Goal: Task Accomplishment & Management: Manage account settings

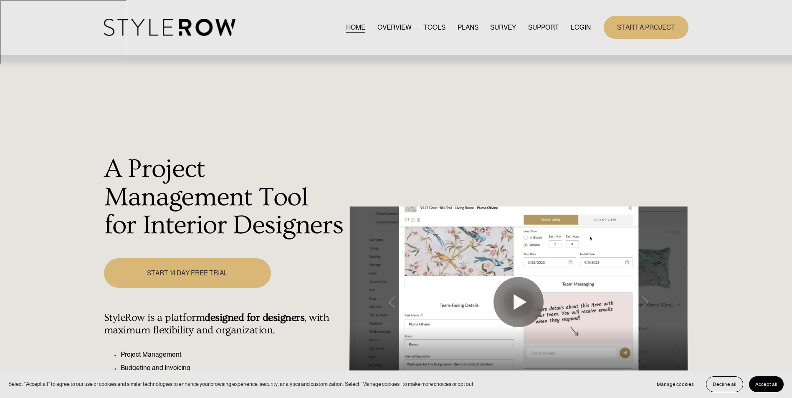
click at [575, 30] on link "LOGIN" at bounding box center [581, 27] width 20 height 11
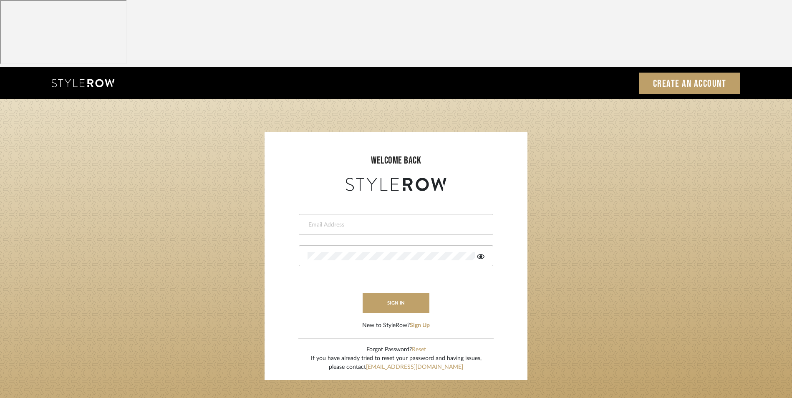
drag, startPoint x: 0, startPoint y: 0, endPoint x: 357, endPoint y: 162, distance: 391.9
click at [357, 221] on input "email" at bounding box center [395, 225] width 175 height 8
type input "[EMAIL_ADDRESS][DOMAIN_NAME]"
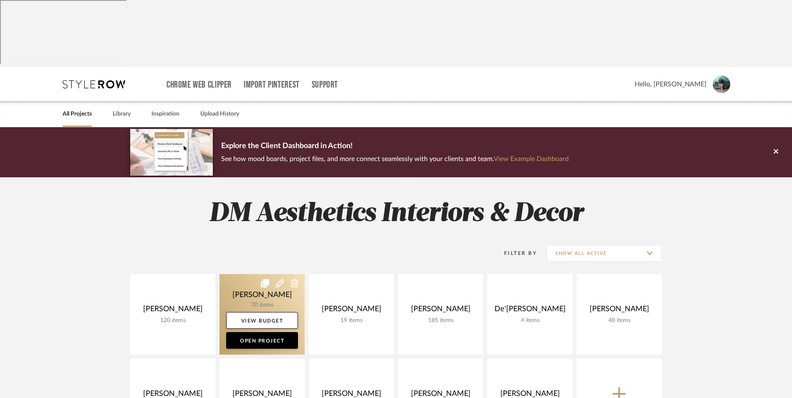
click at [268, 274] on link at bounding box center [262, 314] width 85 height 81
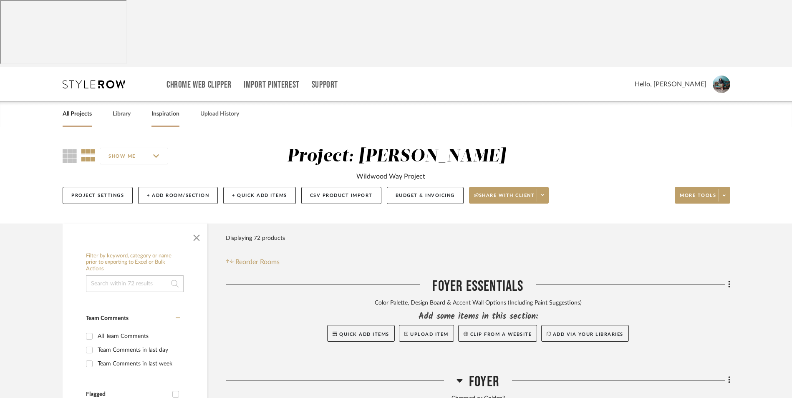
click at [167, 109] on link "Inspiration" at bounding box center [166, 114] width 28 height 11
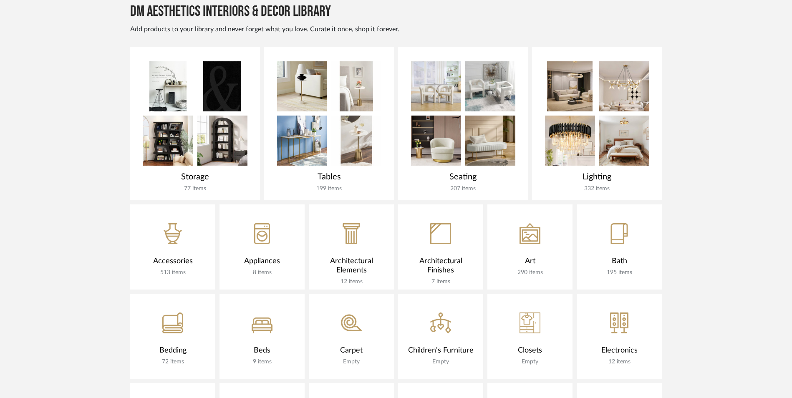
scroll to position [371, 0]
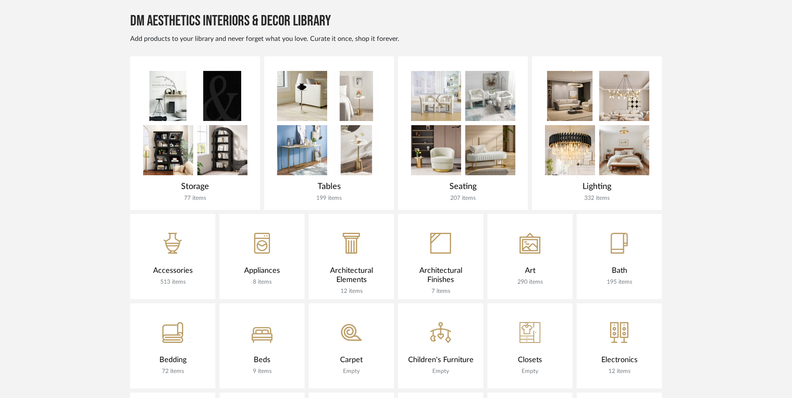
click at [347, 322] on icon "CategoryIconCarpet@2x" at bounding box center [351, 332] width 21 height 21
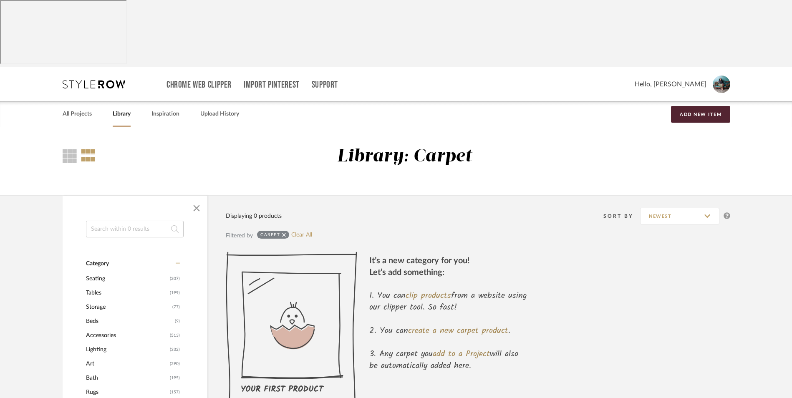
click at [284, 232] on icon at bounding box center [284, 235] width 4 height 6
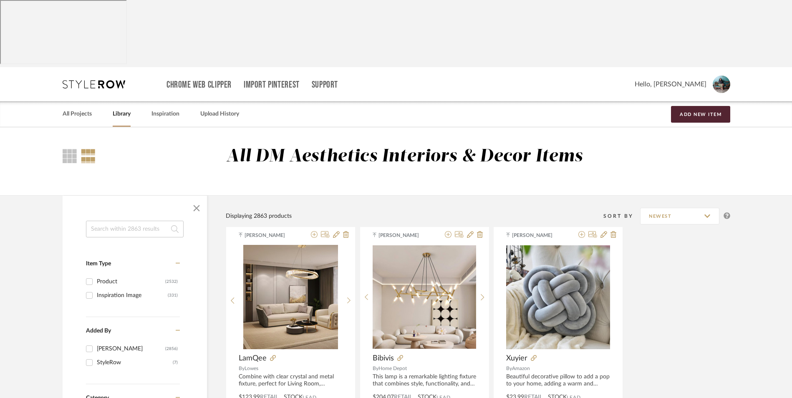
click at [127, 221] on input at bounding box center [135, 229] width 98 height 17
type input "sculpture"
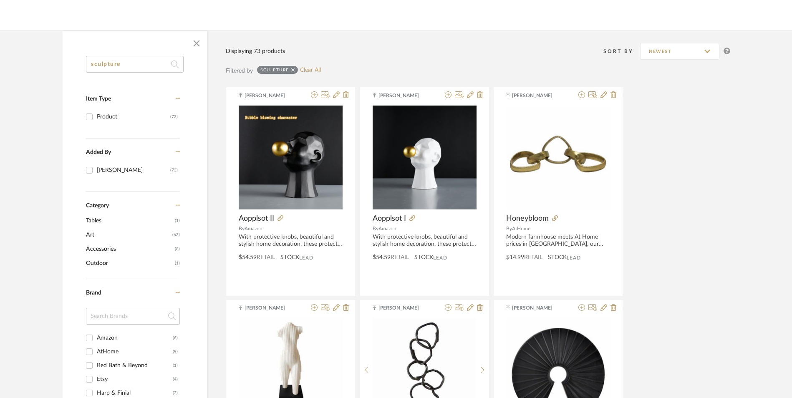
scroll to position [167, 0]
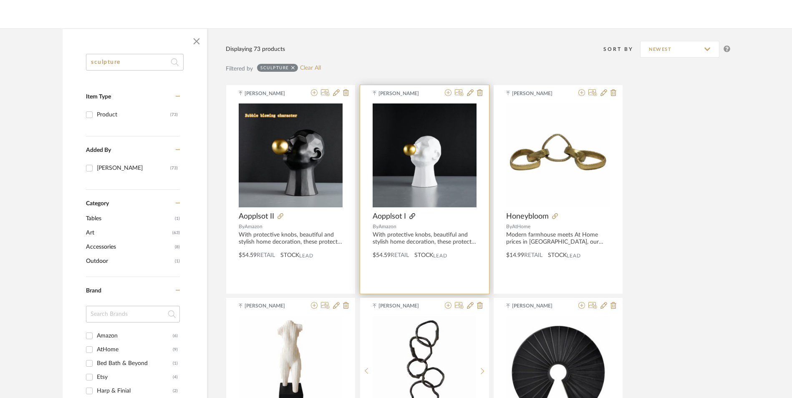
click at [411, 213] on icon at bounding box center [413, 216] width 6 height 6
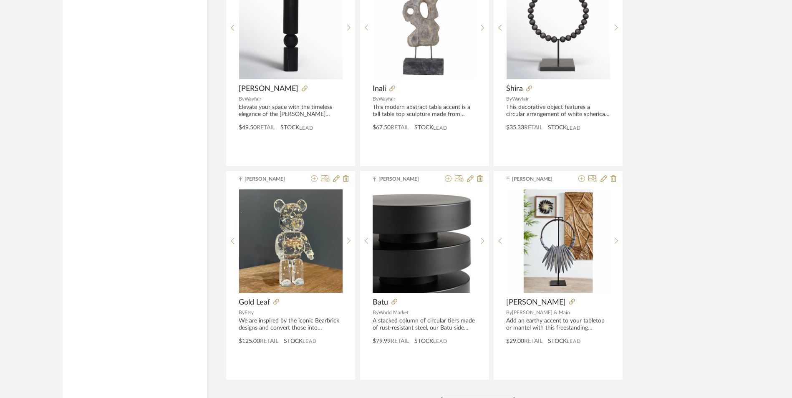
scroll to position [2433, 0]
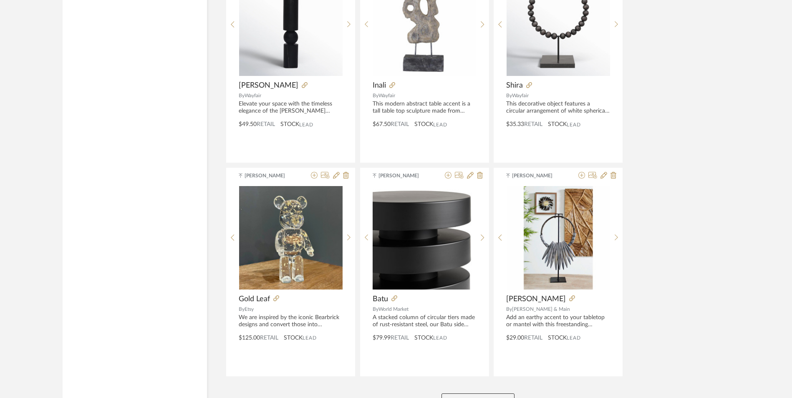
click at [498, 394] on button "View More" at bounding box center [478, 402] width 73 height 17
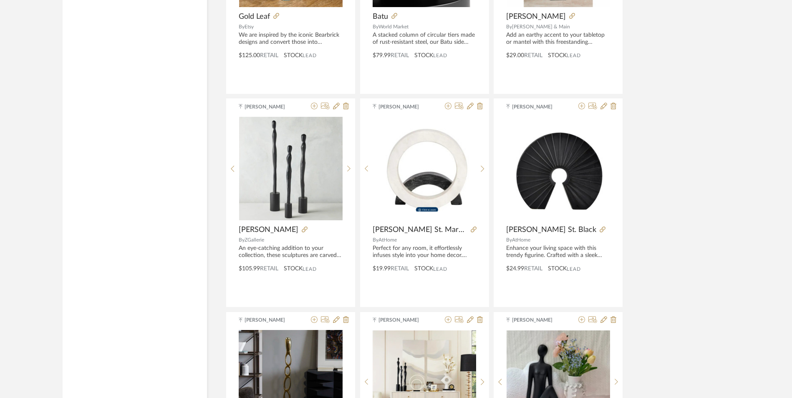
scroll to position [2725, 0]
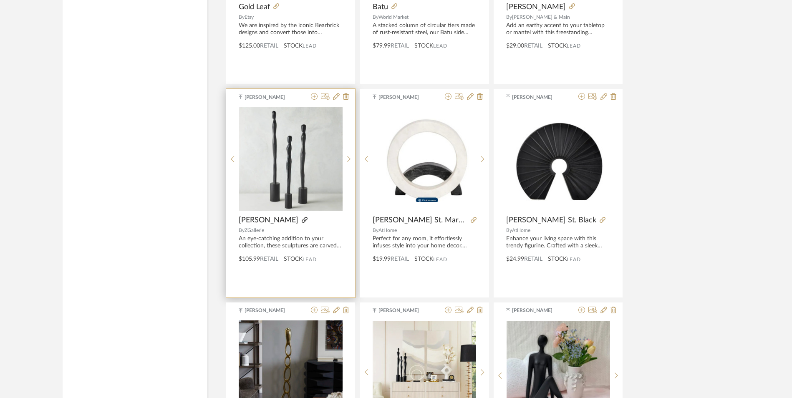
click at [302, 217] on icon at bounding box center [305, 220] width 6 height 6
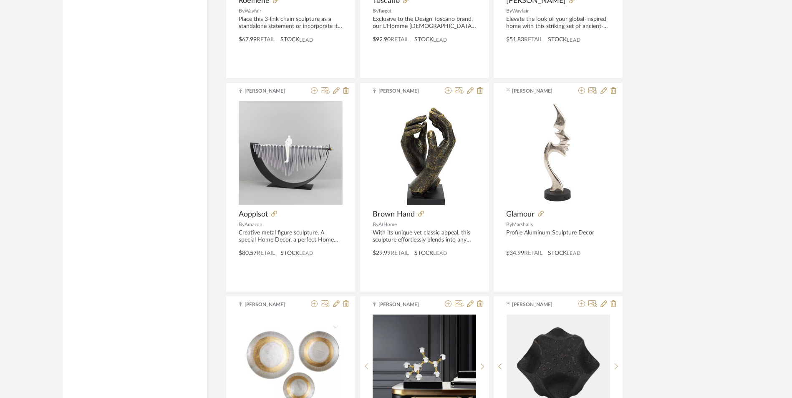
scroll to position [3811, 0]
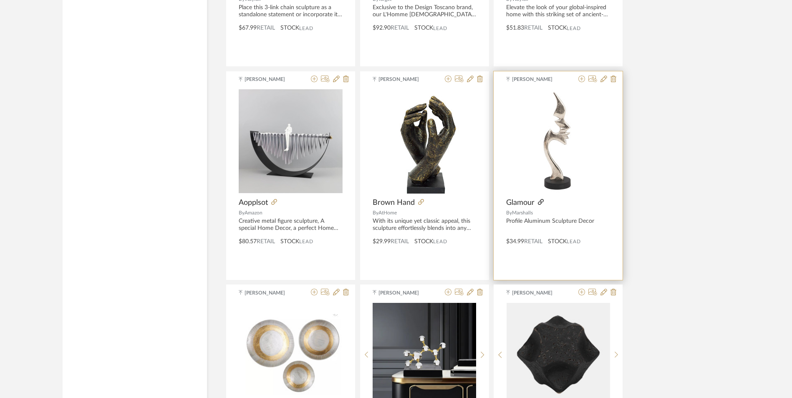
click at [539, 199] on icon at bounding box center [541, 202] width 6 height 6
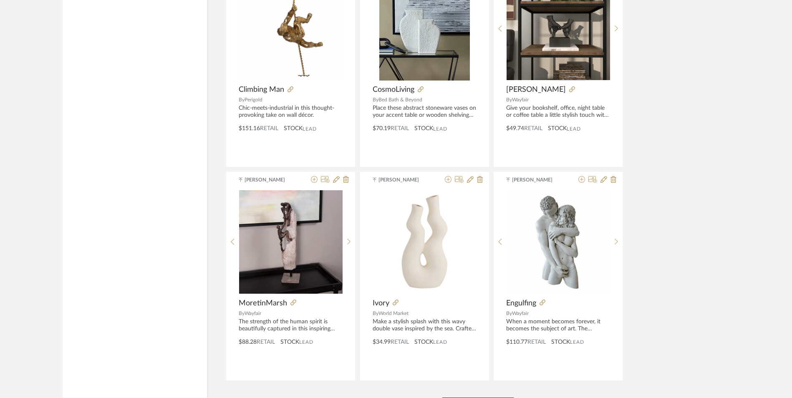
scroll to position [4996, 0]
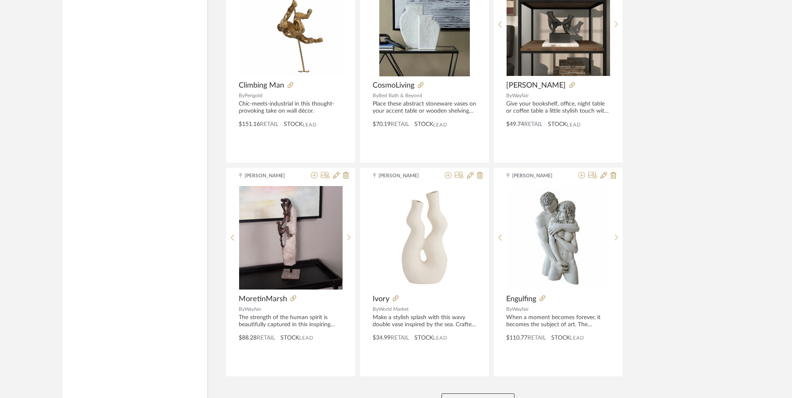
click at [477, 394] on button "View More" at bounding box center [478, 402] width 73 height 17
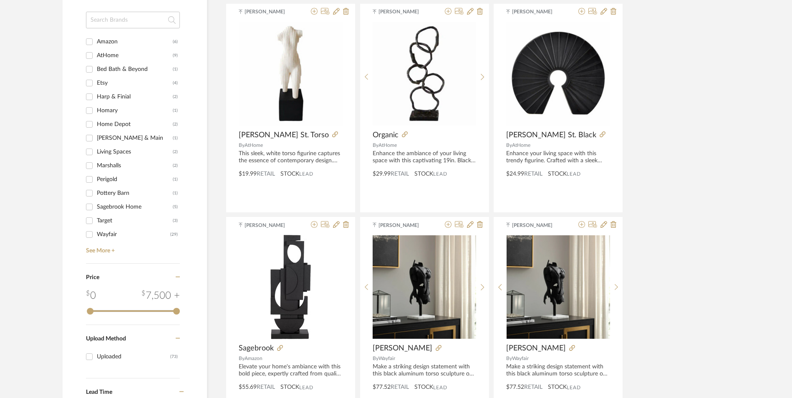
scroll to position [0, 0]
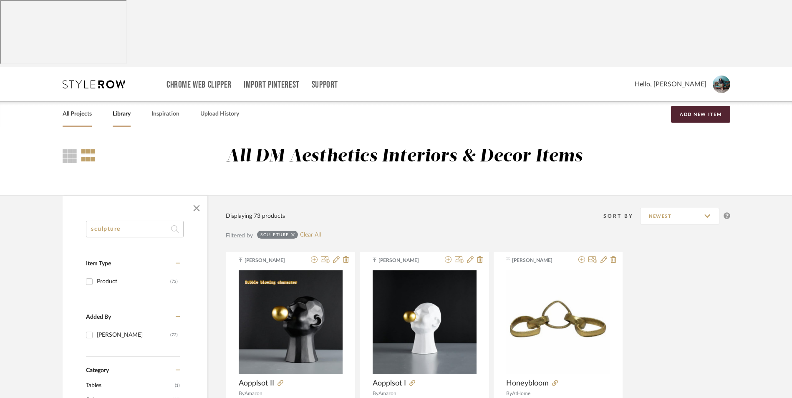
click at [83, 109] on link "All Projects" at bounding box center [77, 114] width 29 height 11
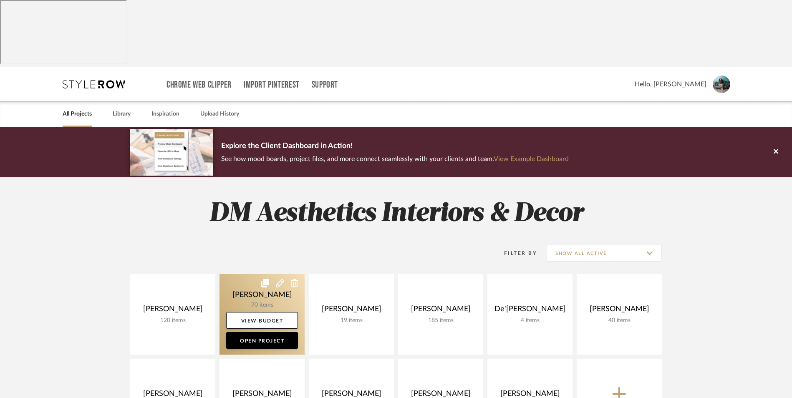
click at [261, 274] on link at bounding box center [262, 314] width 85 height 81
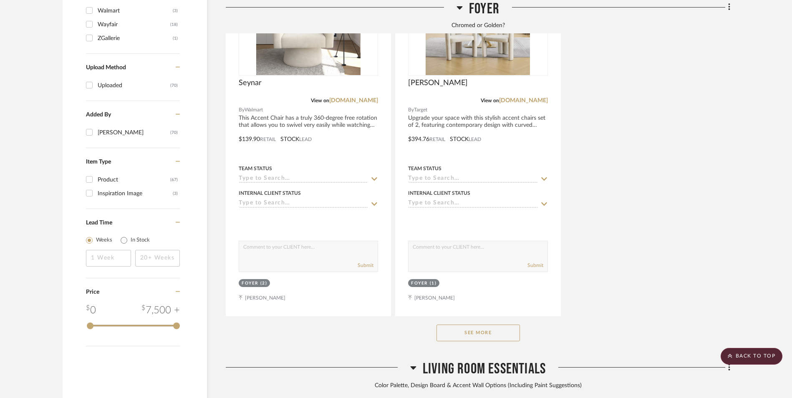
scroll to position [1211, 0]
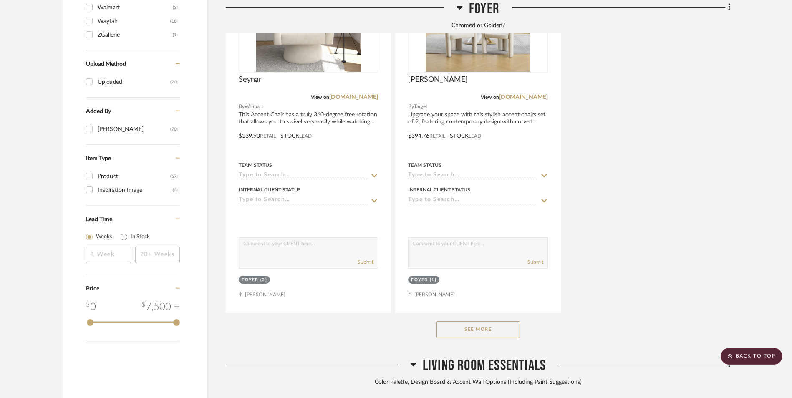
click at [508, 322] on button "See More" at bounding box center [479, 330] width 84 height 17
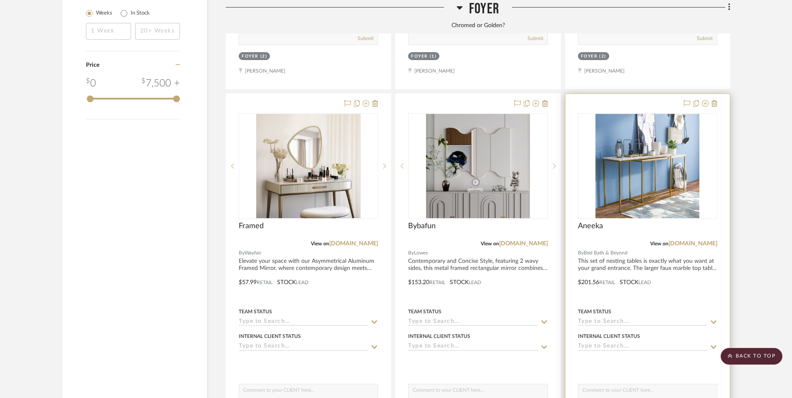
scroll to position [1420, 0]
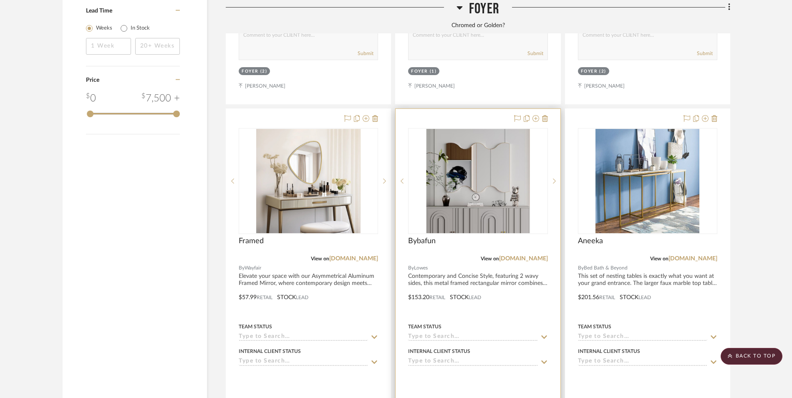
click at [468, 138] on img "0" at bounding box center [478, 181] width 104 height 104
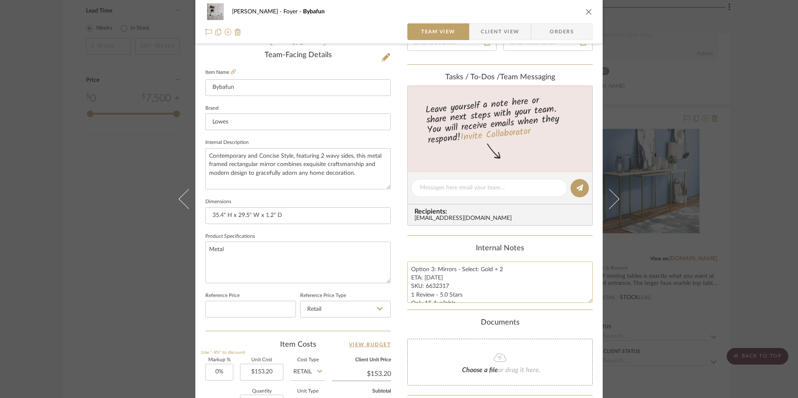
scroll to position [251, 0]
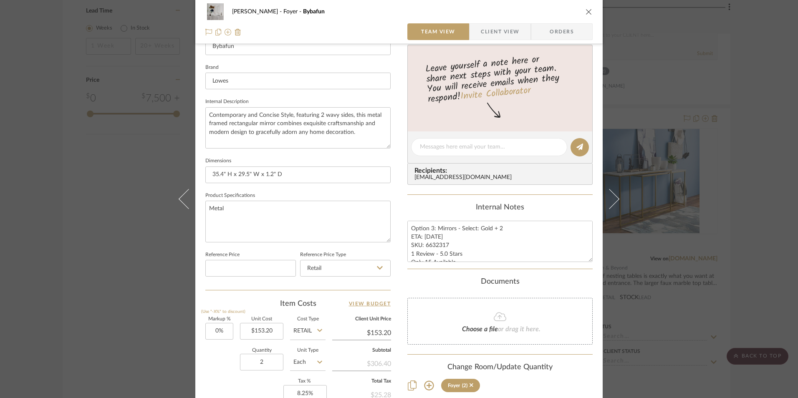
drag, startPoint x: 400, startPoint y: 166, endPoint x: 487, endPoint y: 184, distance: 89.1
click at [400, 166] on div "Ashley McNeal Foyer Bybafun Team View Client View Orders 1 / 2 Team-Facing Deta…" at bounding box center [399, 141] width 408 height 771
click at [715, 176] on div "Ashley McNeal Foyer Bybafun Team View Client View Orders 1 / 2 Team-Facing Deta…" at bounding box center [399, 199] width 798 height 398
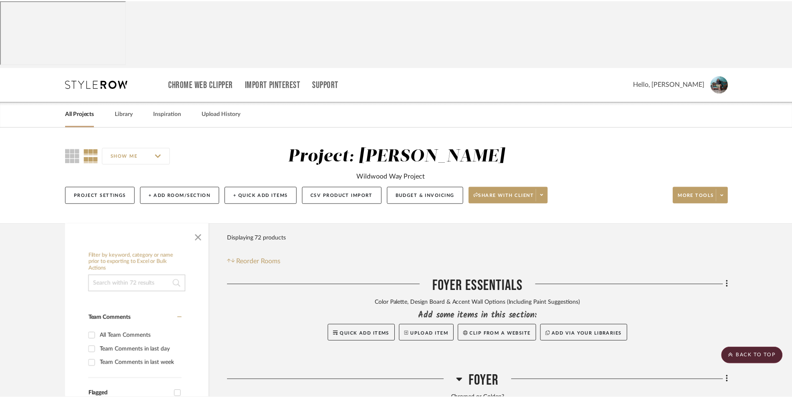
scroll to position [1420, 0]
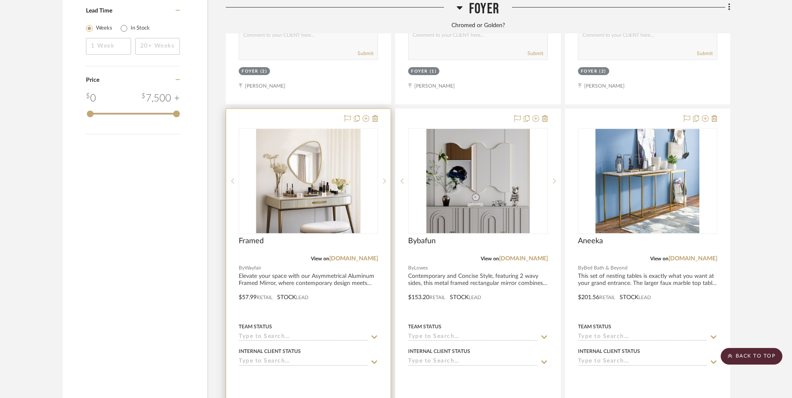
click at [0, 0] on img at bounding box center [0, 0] width 0 height 0
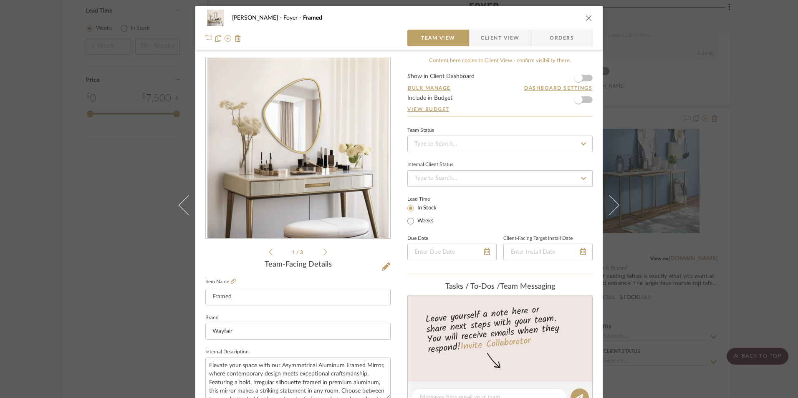
scroll to position [209, 0]
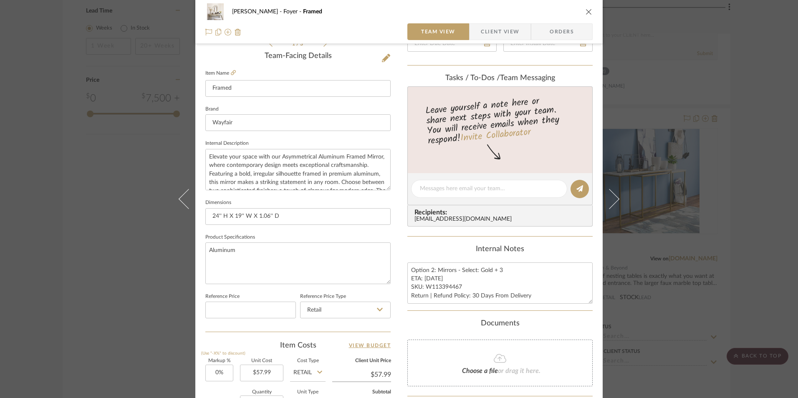
click at [733, 202] on div "Ashley McNeal Foyer Framed Team View Client View Orders 1 / 3 Team-Facing Detai…" at bounding box center [399, 199] width 798 height 398
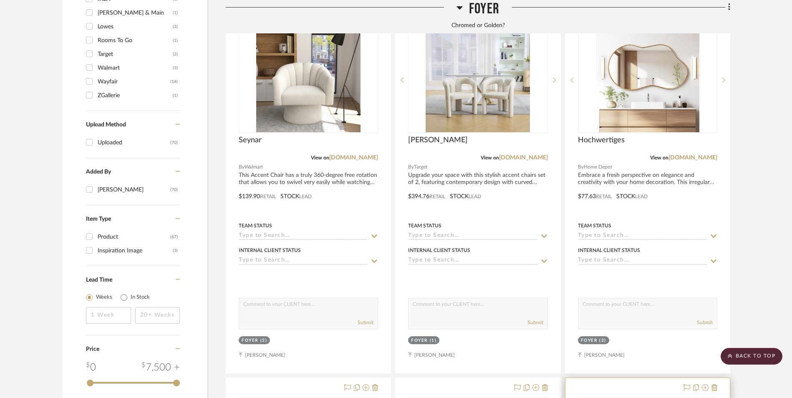
scroll to position [1086, 0]
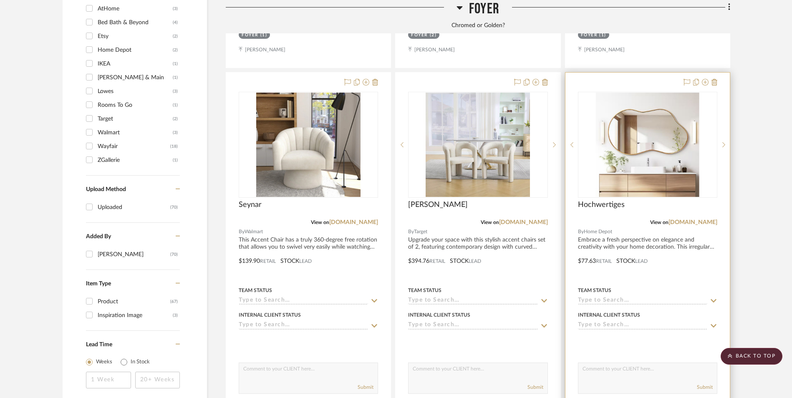
click at [0, 0] on img at bounding box center [0, 0] width 0 height 0
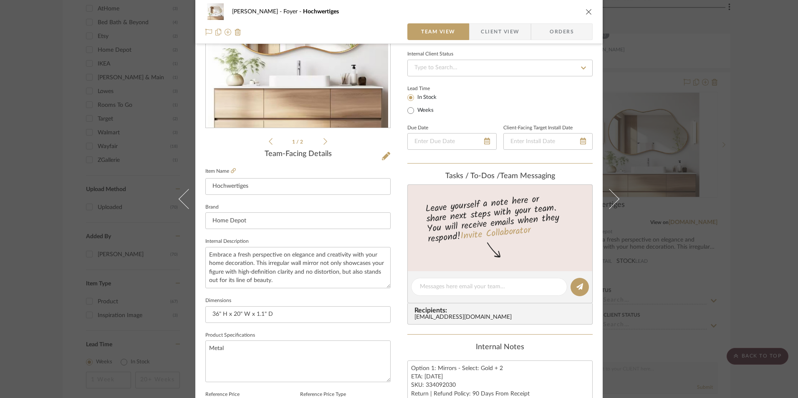
scroll to position [251, 0]
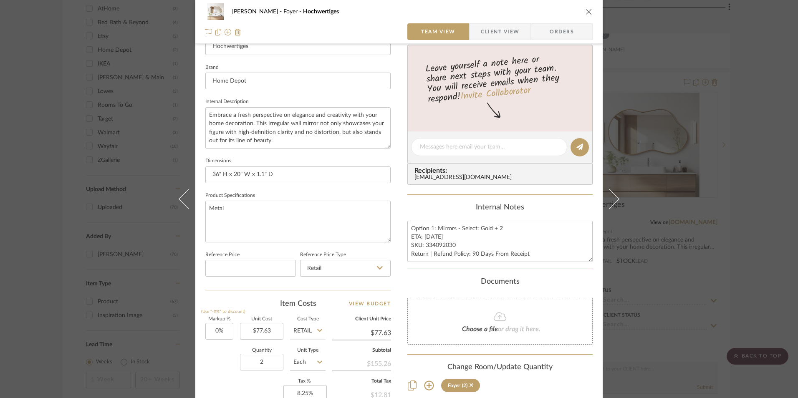
click at [742, 224] on div "Ashley McNeal Foyer Hochwertiges Team View Client View Orders 1 / 2 Team-Facing…" at bounding box center [399, 199] width 798 height 398
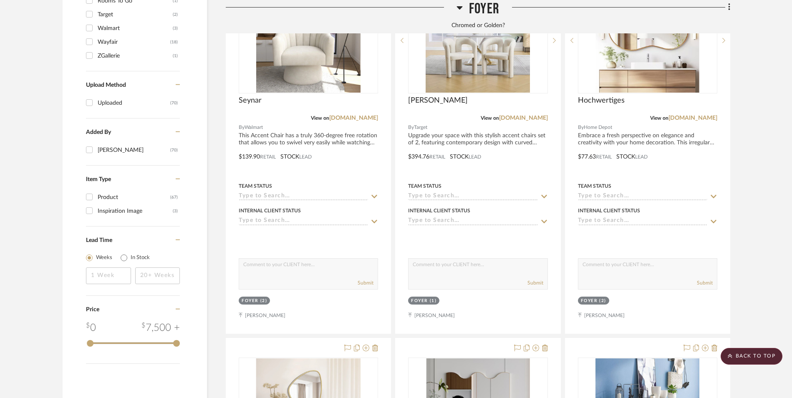
scroll to position [1336, 0]
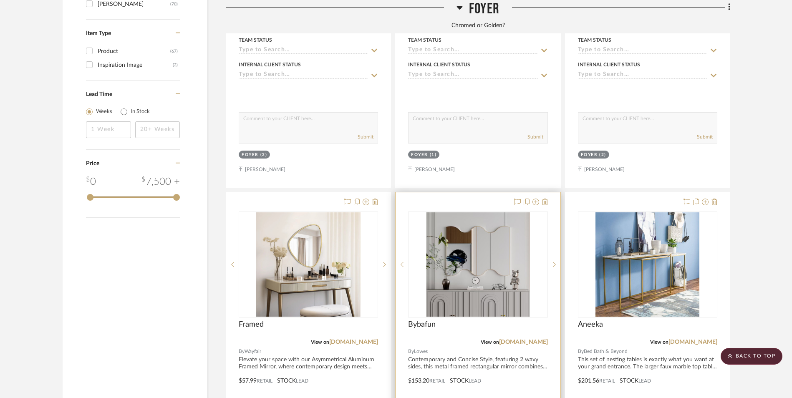
click at [486, 234] on img "0" at bounding box center [478, 265] width 104 height 104
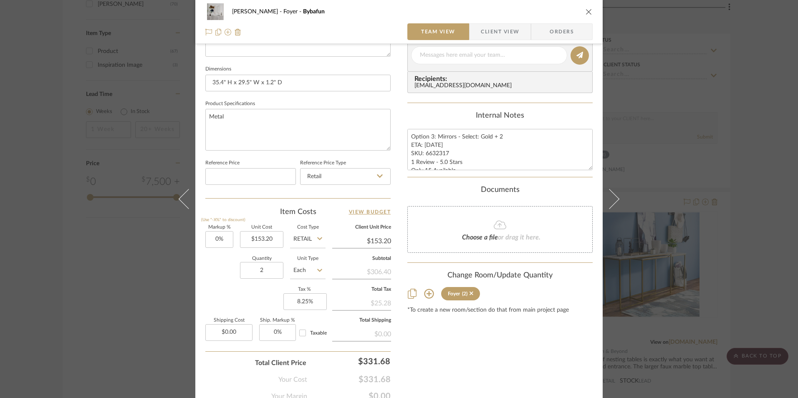
scroll to position [376, 0]
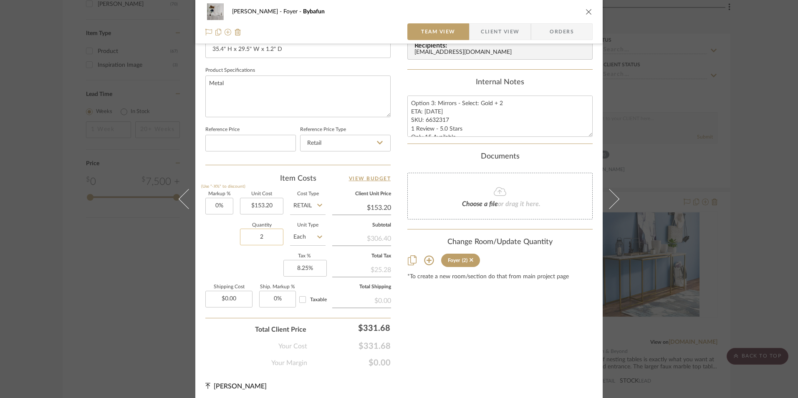
click at [258, 238] on input "2" at bounding box center [261, 237] width 43 height 17
type input "1"
drag, startPoint x: 535, startPoint y: 383, endPoint x: 519, endPoint y: 373, distance: 18.8
click at [534, 383] on div "Ashley McNeal Foyer Bybafun Team View Client View Orders 1 / 2 Team-Facing Deta…" at bounding box center [399, 15] width 408 height 771
click at [745, 228] on div "Ashley McNeal Foyer Bybafun Team View Client View Orders 1 / 2 Team-Facing Deta…" at bounding box center [399, 199] width 798 height 398
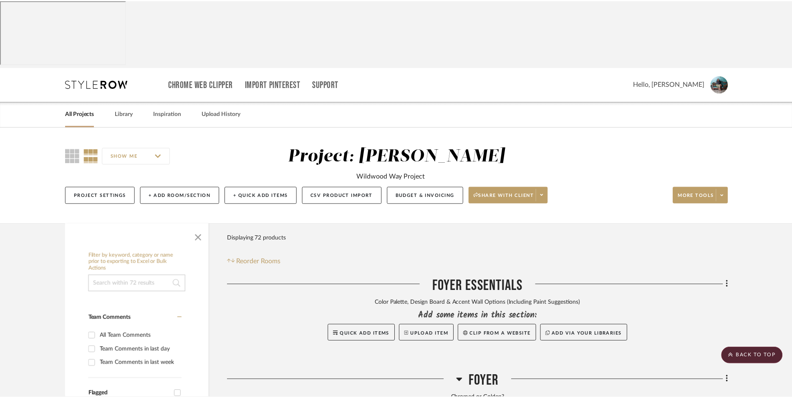
scroll to position [1336, 0]
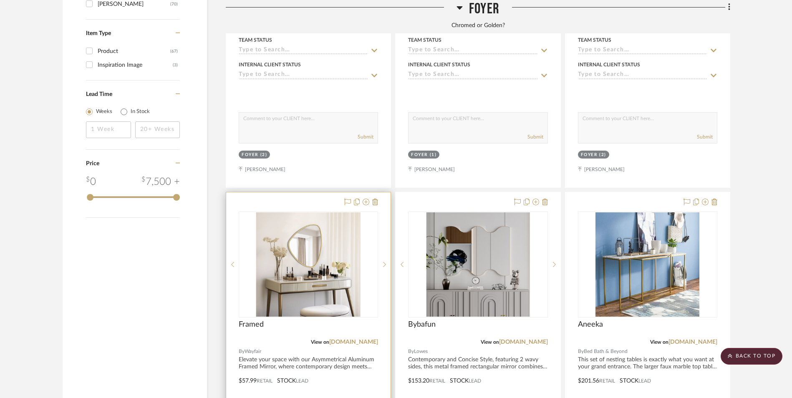
click at [324, 213] on img "0" at bounding box center [308, 265] width 104 height 104
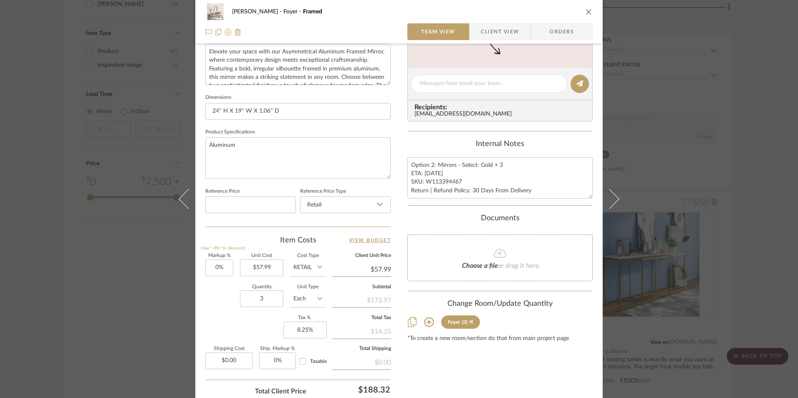
scroll to position [379, 0]
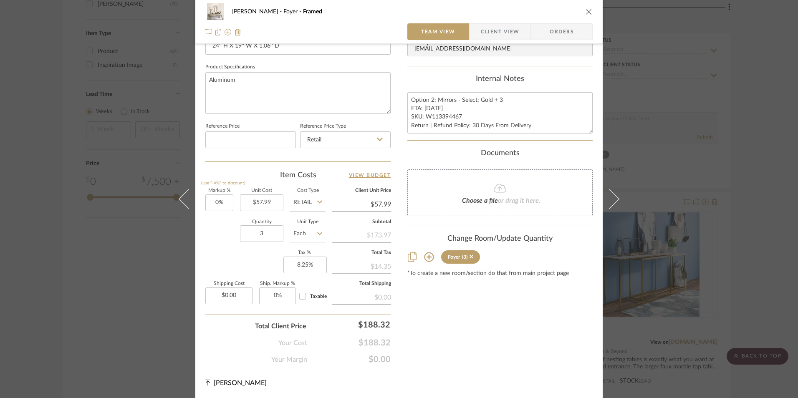
click at [749, 238] on div "Ashley McNeal Foyer Framed Team View Client View Orders 1 / 3 Team-Facing Detai…" at bounding box center [399, 199] width 798 height 398
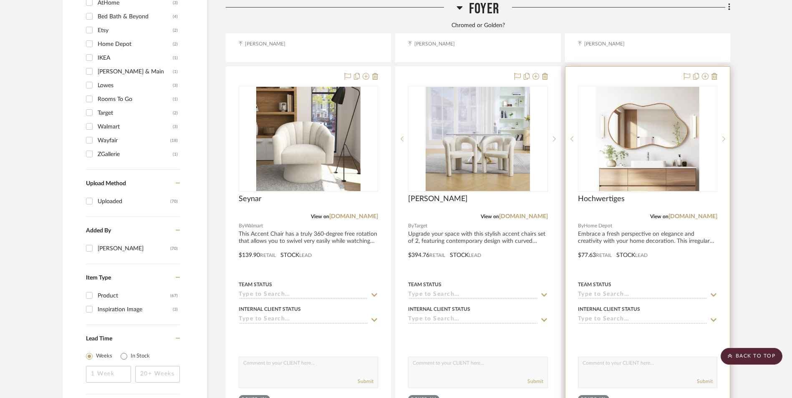
scroll to position [1044, 0]
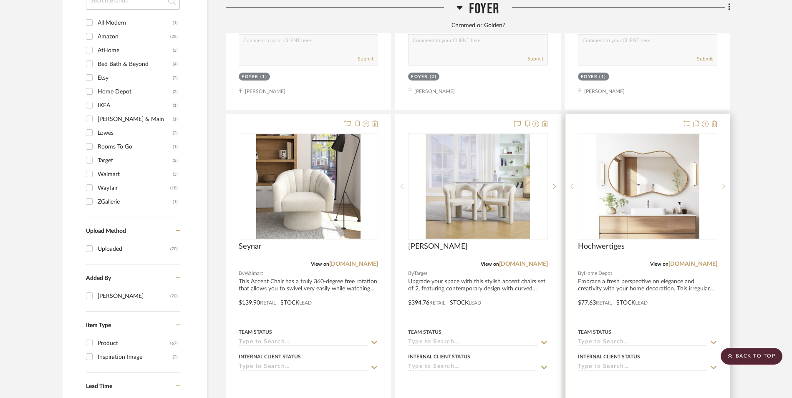
click at [664, 140] on img "0" at bounding box center [648, 186] width 104 height 104
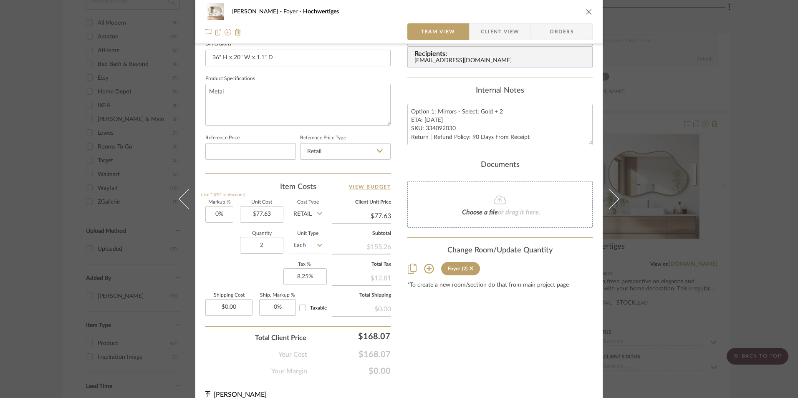
scroll to position [379, 0]
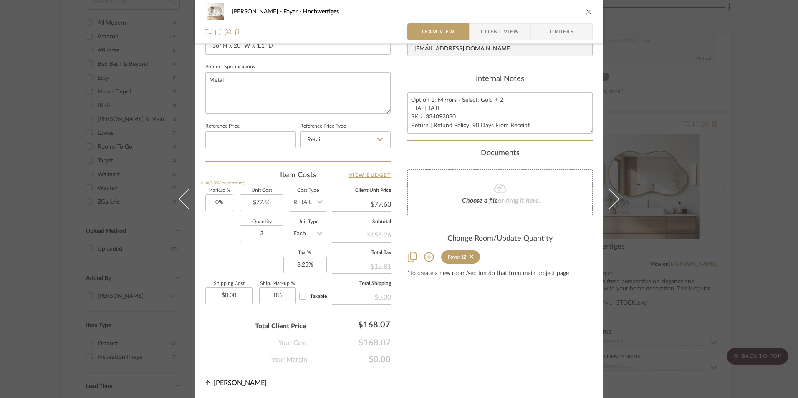
click at [586, 9] on icon "close" at bounding box center [589, 11] width 7 height 7
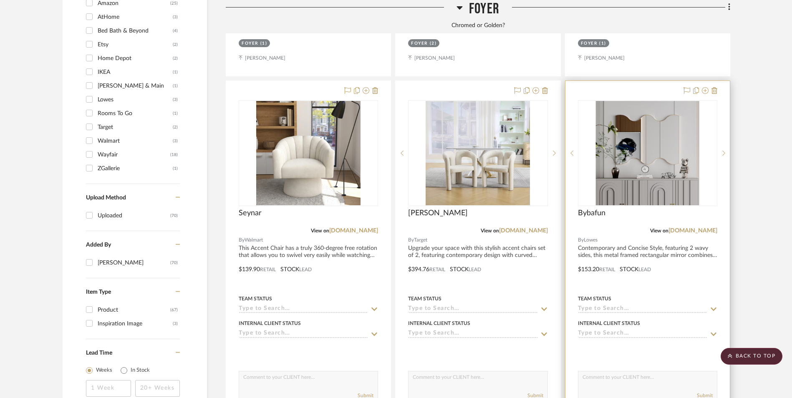
scroll to position [1086, 0]
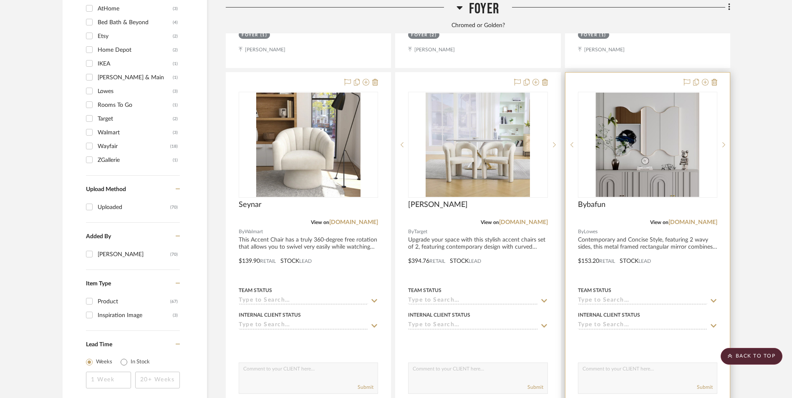
click at [670, 116] on img "0" at bounding box center [648, 145] width 104 height 104
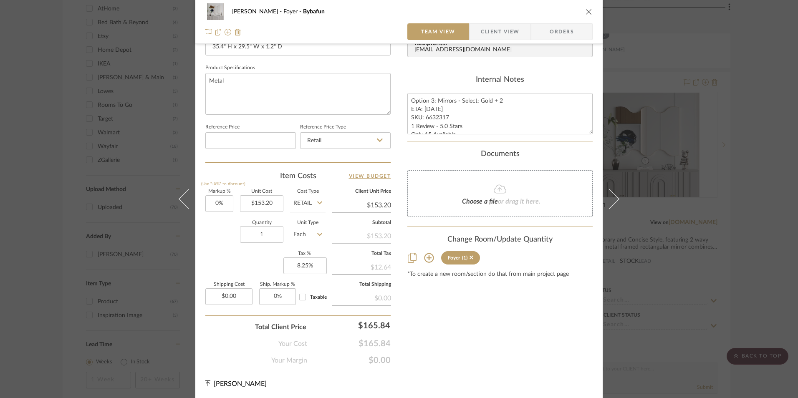
scroll to position [379, 0]
click at [589, 12] on icon "close" at bounding box center [589, 11] width 7 height 7
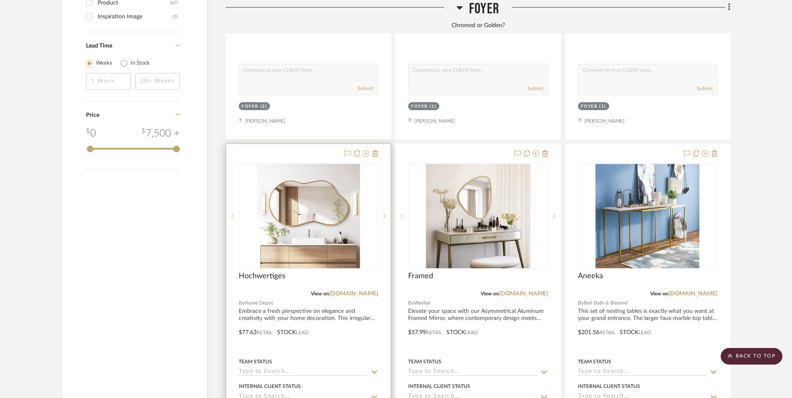
scroll to position [1461, 0]
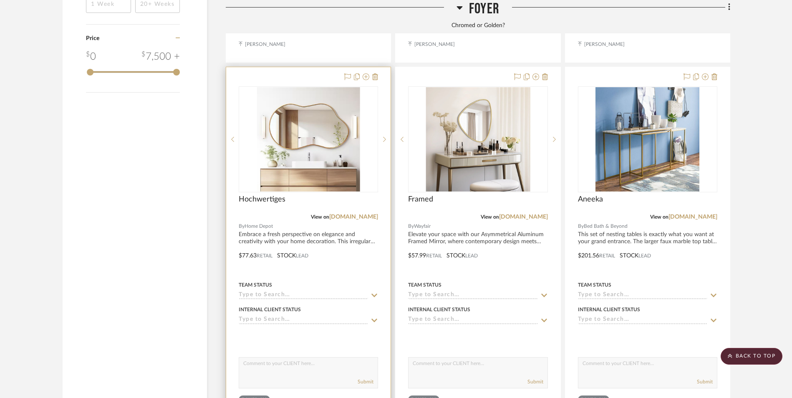
click at [318, 87] on img "0" at bounding box center [309, 139] width 104 height 104
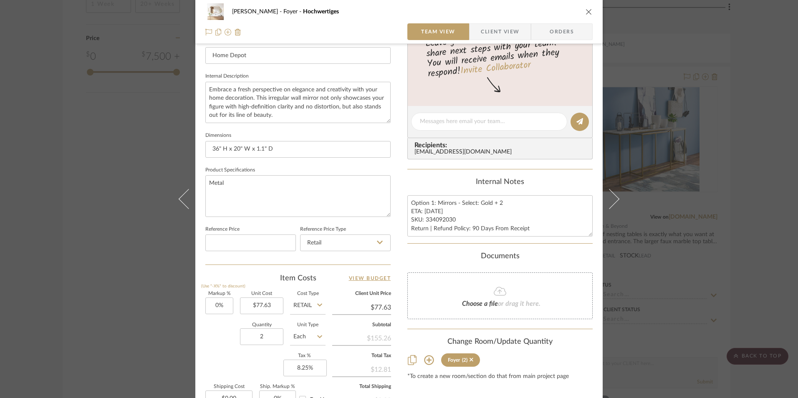
scroll to position [379, 0]
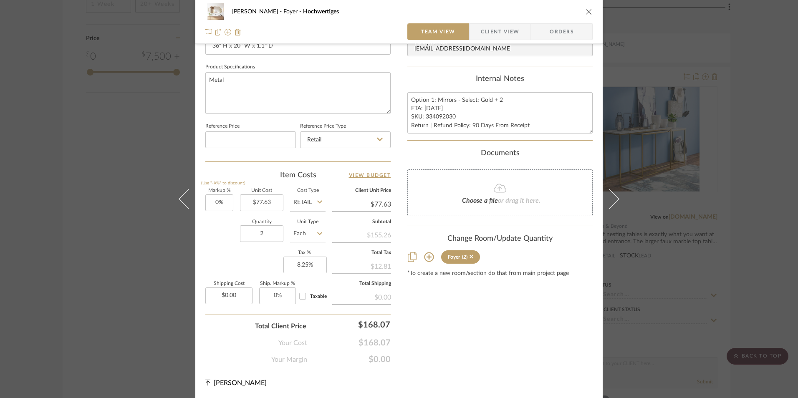
click at [721, 139] on div "Ashley McNeal Foyer Hochwertiges Team View Client View Orders 1 / 2 Team-Facing…" at bounding box center [399, 199] width 798 height 398
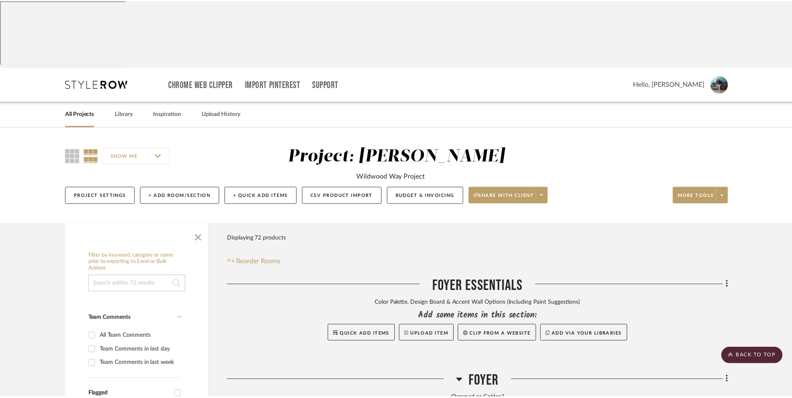
scroll to position [1461, 0]
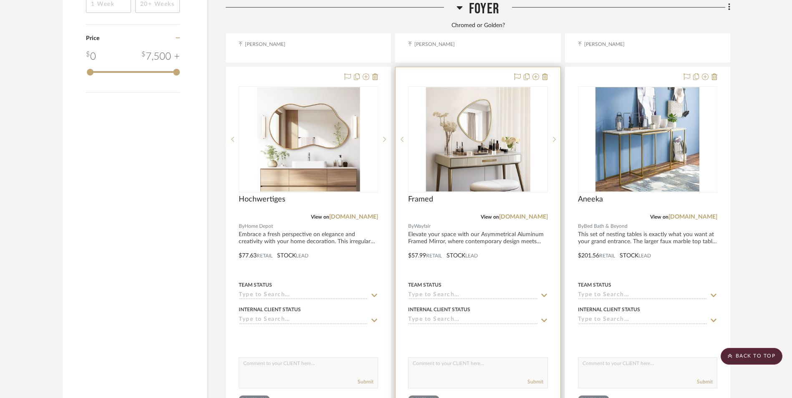
click at [479, 95] on img "0" at bounding box center [478, 139] width 104 height 104
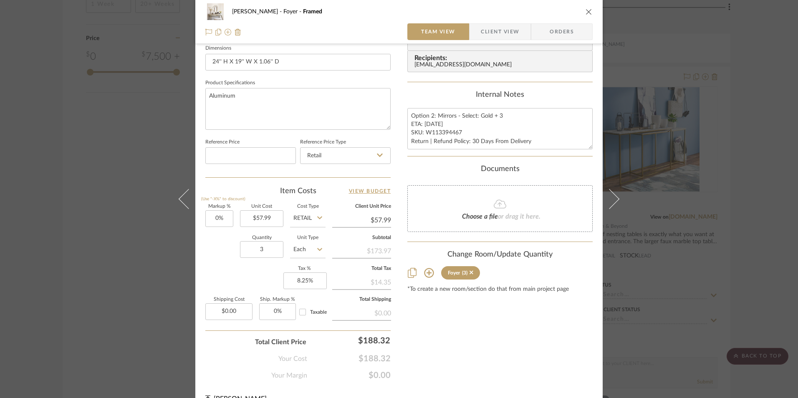
scroll to position [379, 0]
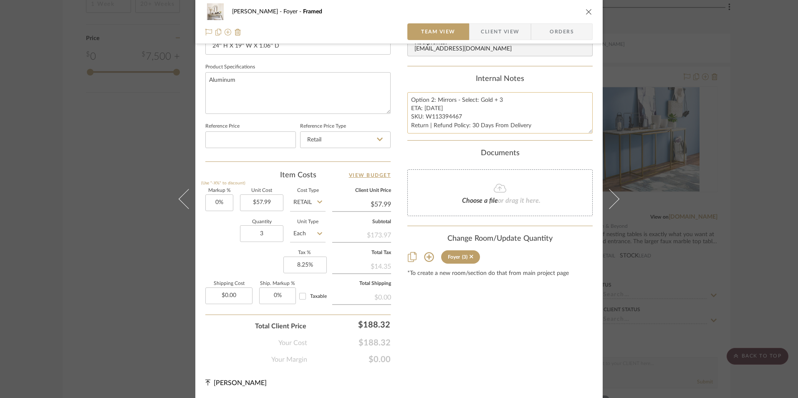
click at [430, 99] on textarea "Option 2: Mirrors - Select: Gold + 3 ETA: 9.16.2025 SKU: W113394467 Return | Re…" at bounding box center [500, 112] width 185 height 41
type textarea "Option 3: Mirrors - Select: Gold + 3 ETA: 9.16.2025 SKU: W113394467 Return | Re…"
click at [458, 87] on div "Internal Notes Option 3: Mirrors - Select: Gold + 3 ETA: 9.16.2025 SKU: W113394…" at bounding box center [500, 104] width 185 height 59
click at [587, 13] on icon "close" at bounding box center [589, 11] width 7 height 7
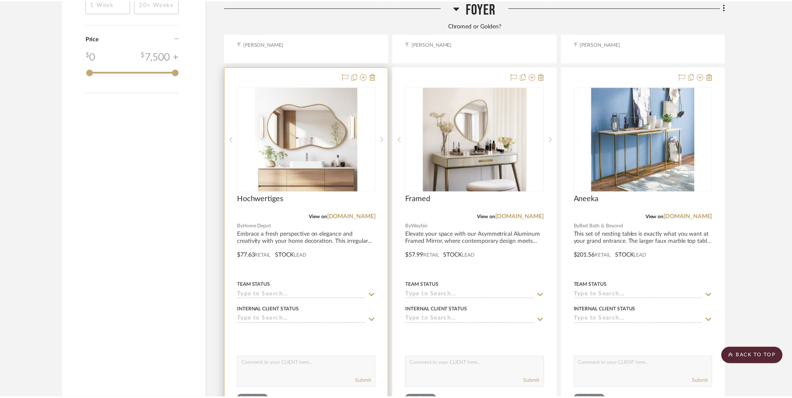
scroll to position [1461, 0]
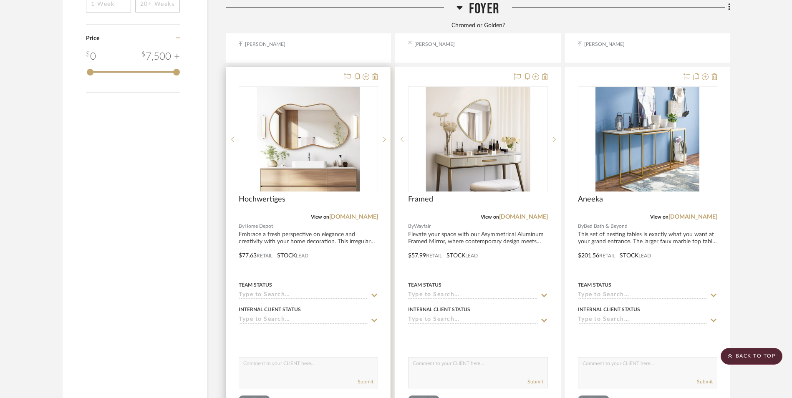
click at [328, 111] on img "0" at bounding box center [309, 139] width 104 height 104
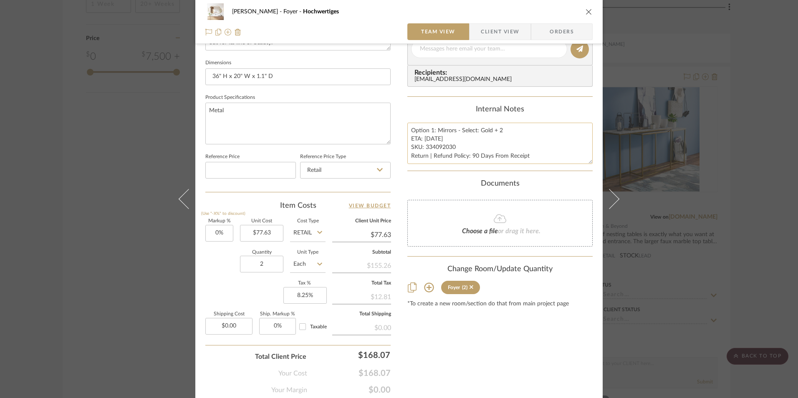
scroll to position [334, 0]
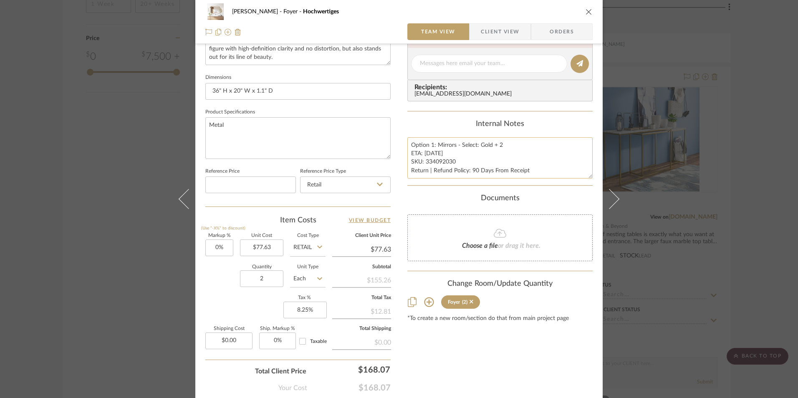
click at [430, 143] on textarea "Option 1: Mirrors - Select: Gold + 2 ETA: 9.13.2025 SKU: 334092030 Return | Ref…" at bounding box center [500, 157] width 185 height 41
type textarea "Option 2: Mirrors - Select: Gold + 2 ETA: 9.13.2025 SKU: 334092030 Return | Ref…"
drag, startPoint x: 434, startPoint y: 127, endPoint x: 592, endPoint y: 144, distance: 159.1
click at [435, 127] on div "Internal Notes" at bounding box center [500, 124] width 185 height 9
click at [587, 11] on icon "close" at bounding box center [589, 11] width 7 height 7
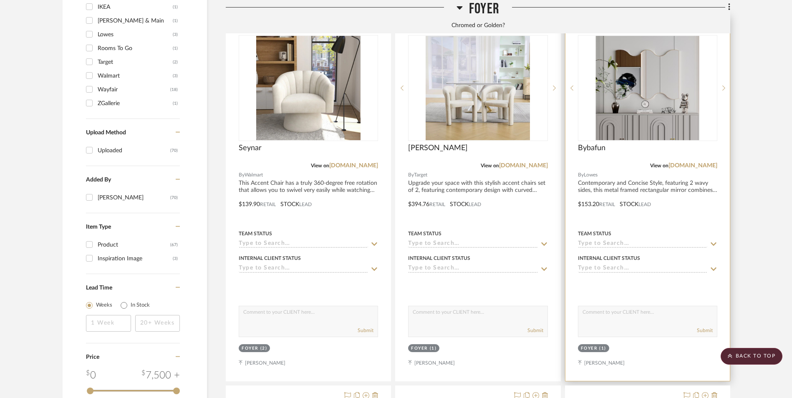
scroll to position [1044, 0]
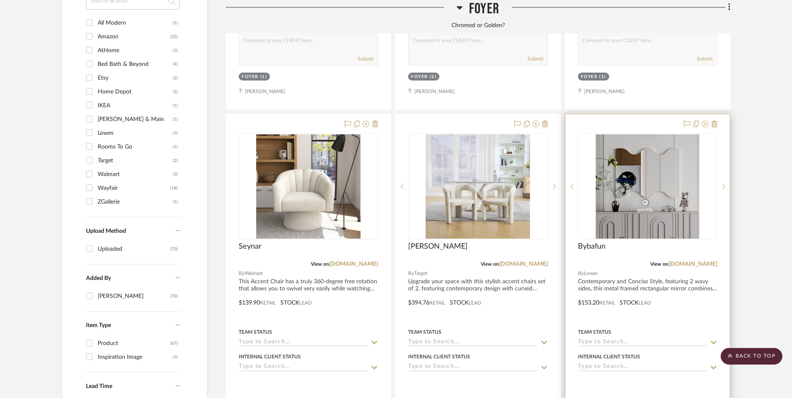
click at [648, 144] on img "0" at bounding box center [648, 186] width 104 height 104
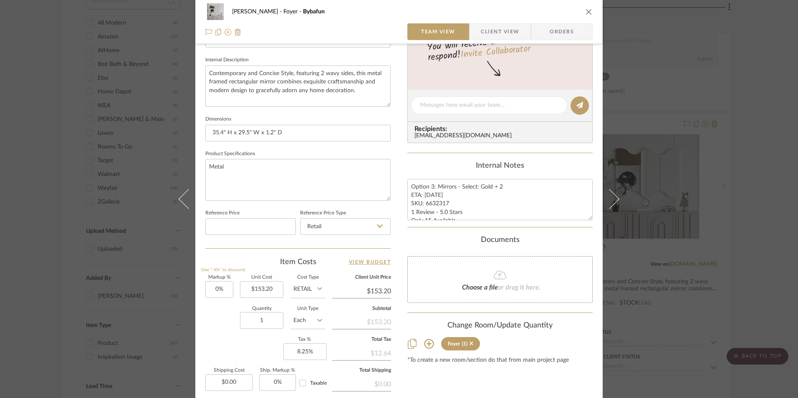
scroll to position [379, 0]
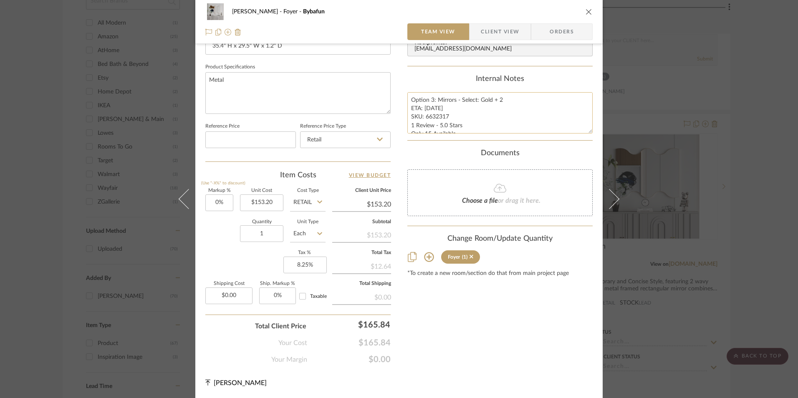
click at [430, 99] on textarea "Option 3: Mirrors - Select: Gold + 2 ETA: 9.19.2025 SKU: 6632317 1 Review - 5.0…" at bounding box center [500, 112] width 185 height 41
type textarea "Option 1: Mirrors - Select: Gold + 2 ETA: 9.19.2025 SKU: 6632317 1 Review - 5.0…"
click at [428, 81] on div "Internal Notes" at bounding box center [500, 79] width 185 height 9
click at [500, 100] on textarea "Option 1: Mirrors - Select: Gold + 2 ETA: 9.19.2025 SKU: 6632317 1 Review - 5.0…" at bounding box center [500, 112] width 185 height 41
type textarea "Option 1: Mirrors - Select: Gold ETA: 9.19.2025 SKU: 6632317 1 Review - 5.0 Sta…"
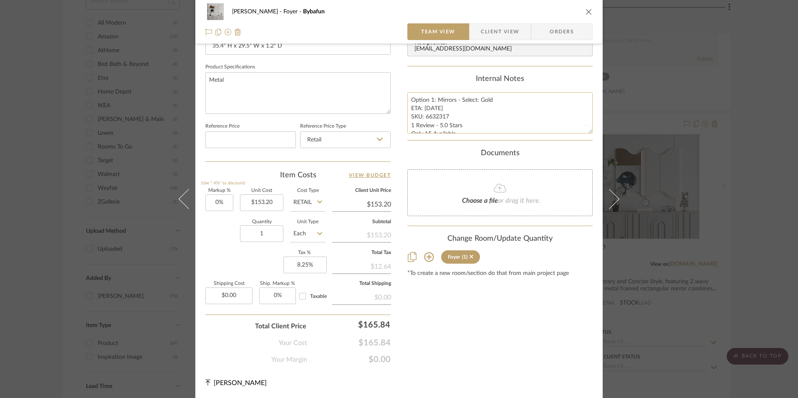
drag, startPoint x: 473, startPoint y: 78, endPoint x: 520, endPoint y: 103, distance: 53.2
click at [472, 78] on div "Internal Notes" at bounding box center [500, 79] width 185 height 9
click at [585, 8] on button "close" at bounding box center [589, 12] width 8 height 8
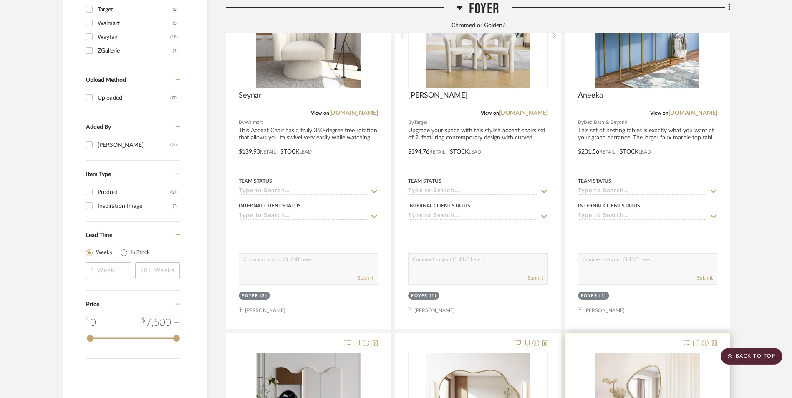
scroll to position [1336, 0]
